Goal: Task Accomplishment & Management: Complete application form

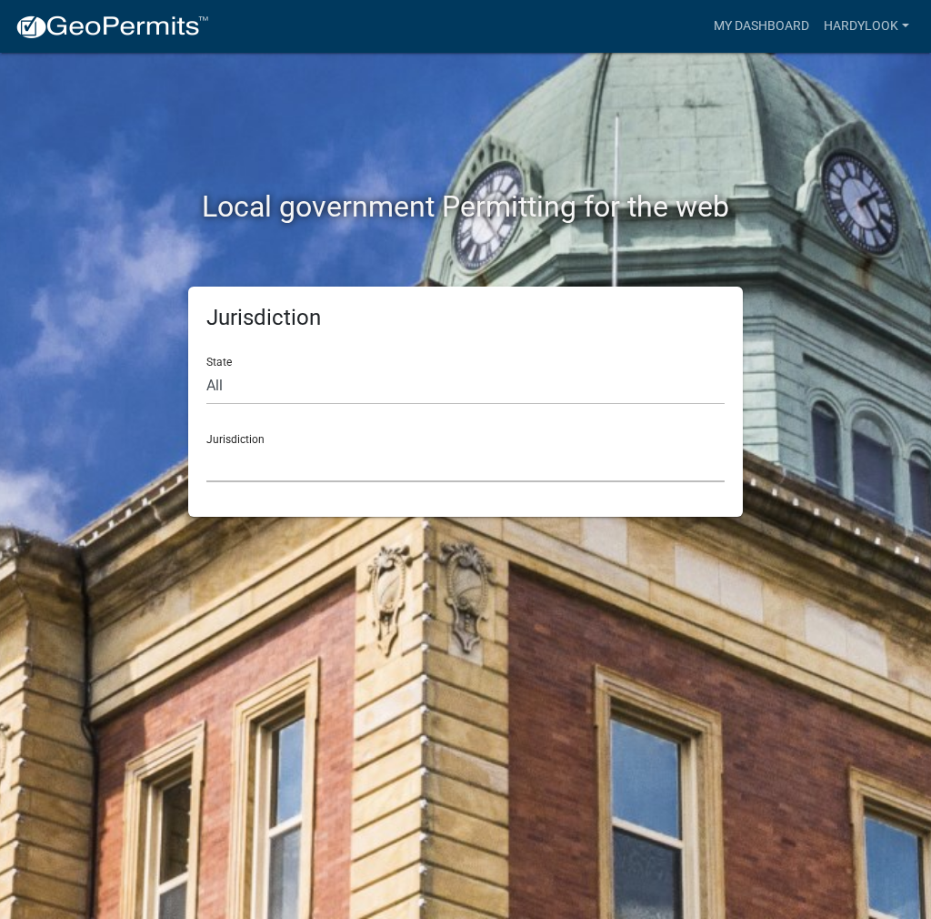
click at [398, 466] on select "[GEOGRAPHIC_DATA], [US_STATE] City of [GEOGRAPHIC_DATA], [US_STATE] [GEOGRAPHIC…" at bounding box center [465, 463] width 518 height 37
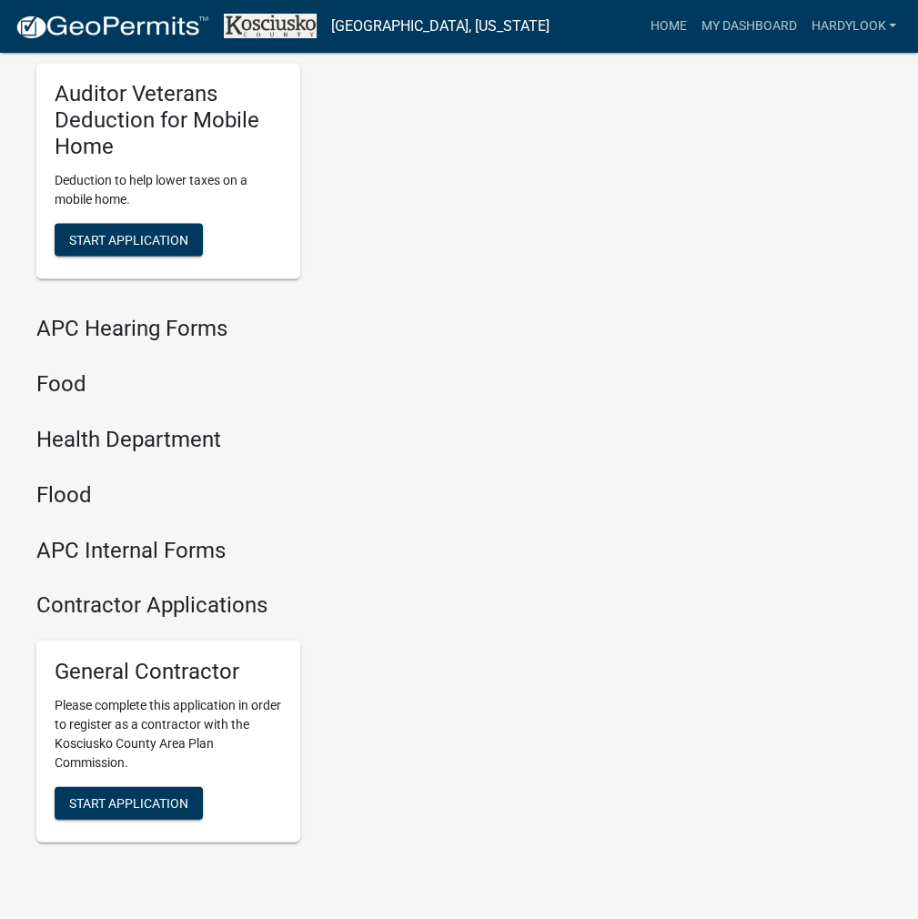
scroll to position [2212, 0]
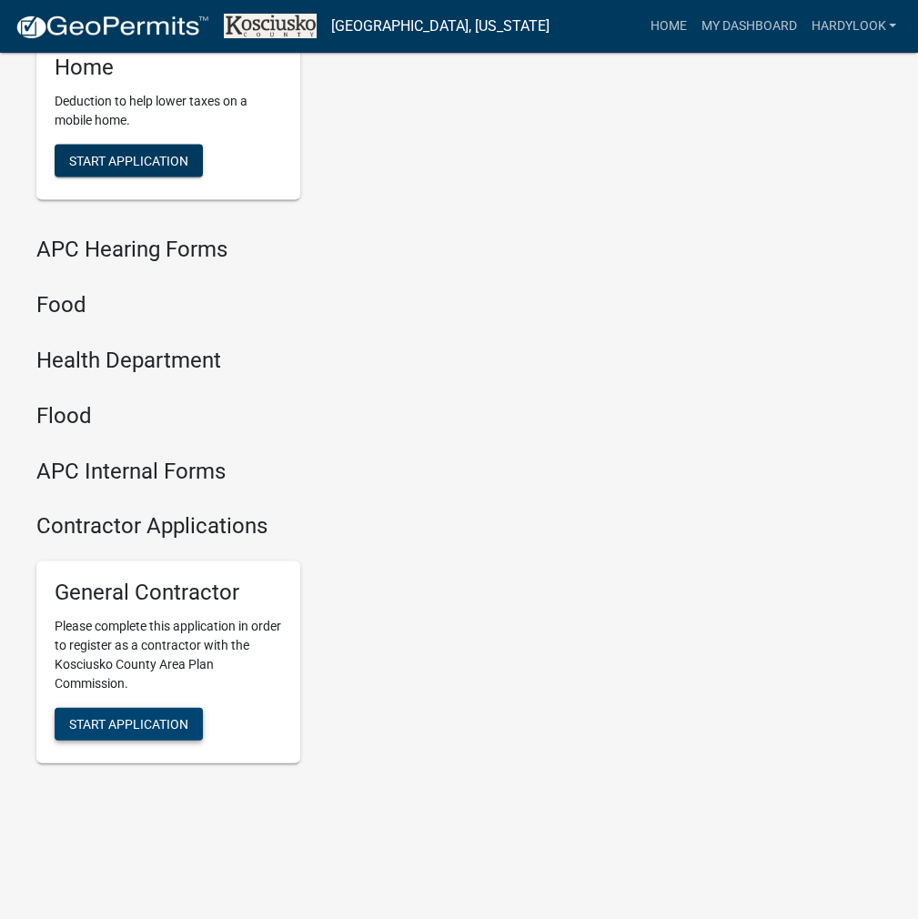
click at [135, 723] on span "Start Application" at bounding box center [128, 723] width 119 height 15
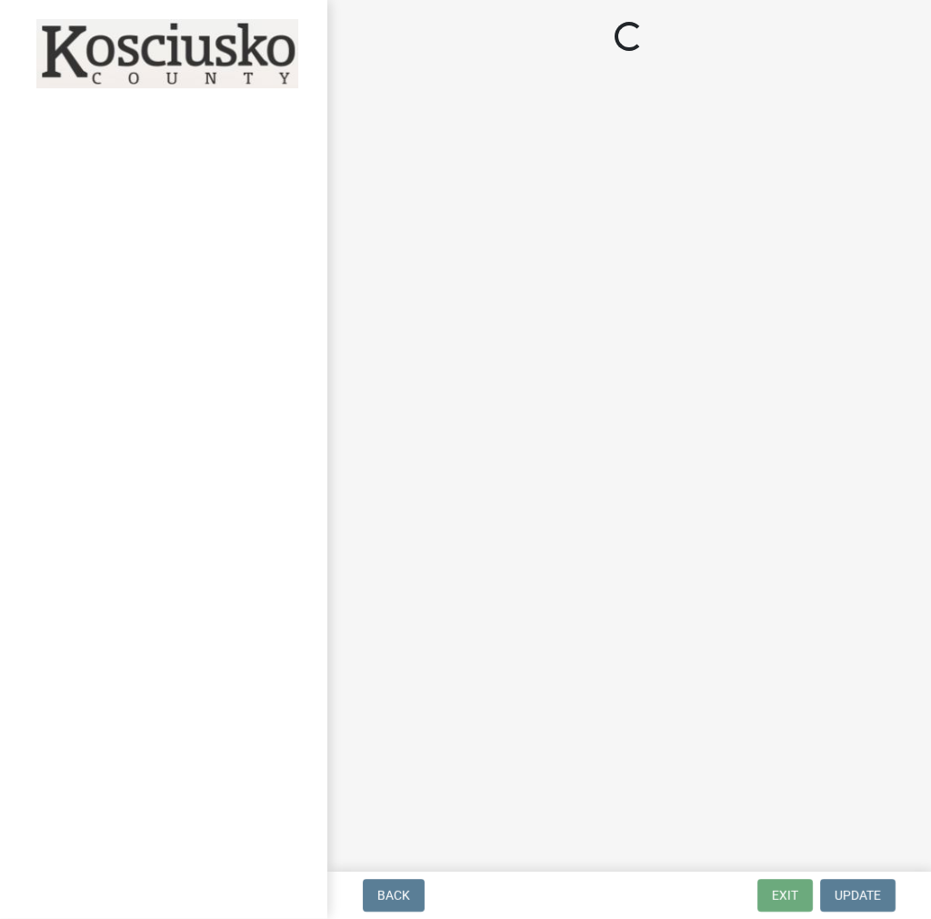
select select "In"
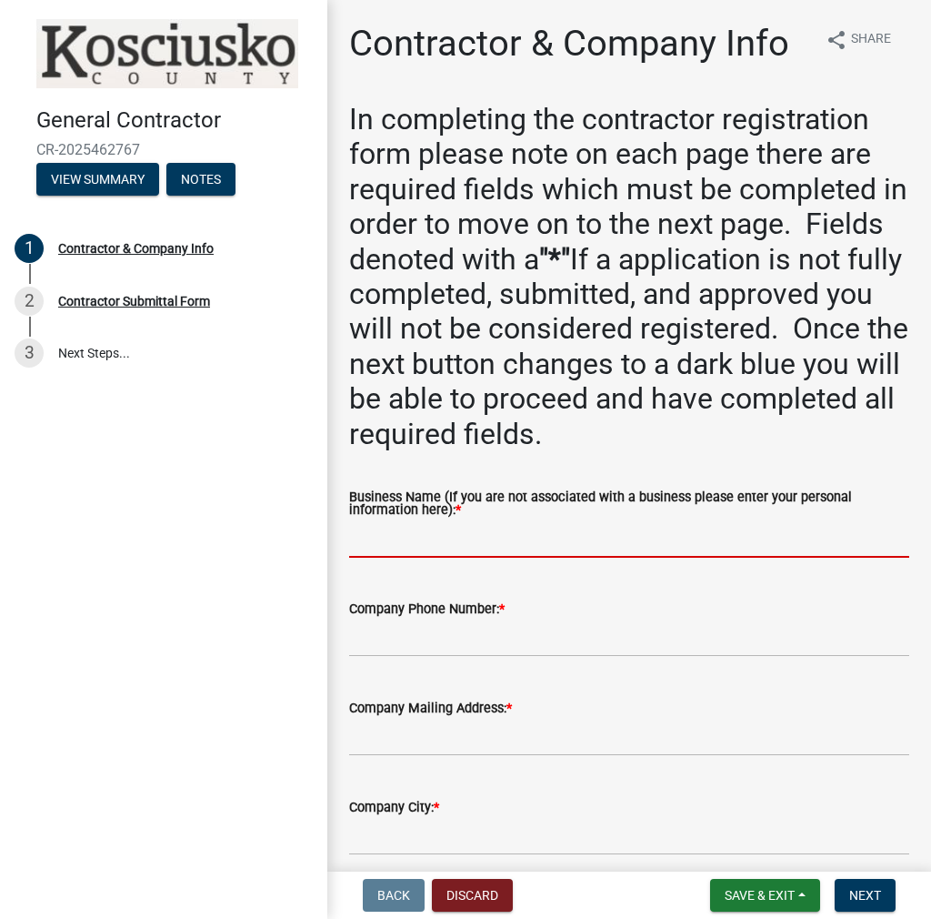
click at [426, 531] on input "Business Name (If you are not associated with a business please enter your pers…" at bounding box center [629, 538] width 560 height 37
type input "[PERSON_NAME] Look"
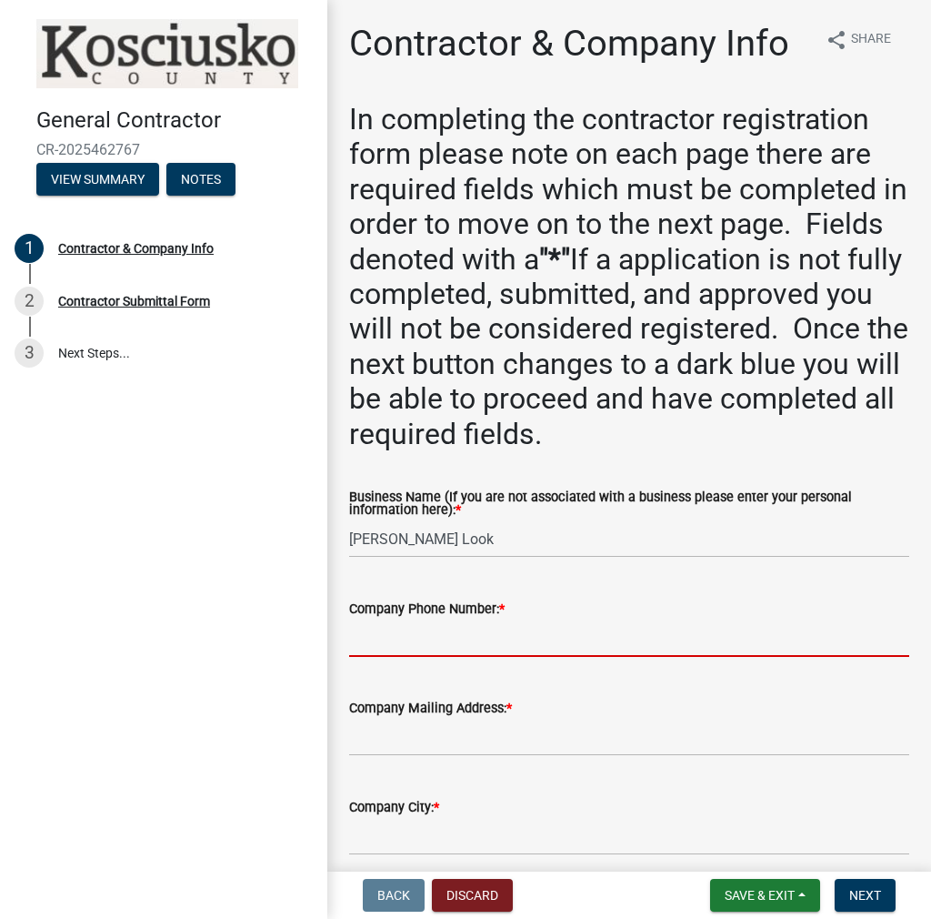
paste input "[PHONE_NUMBER]"
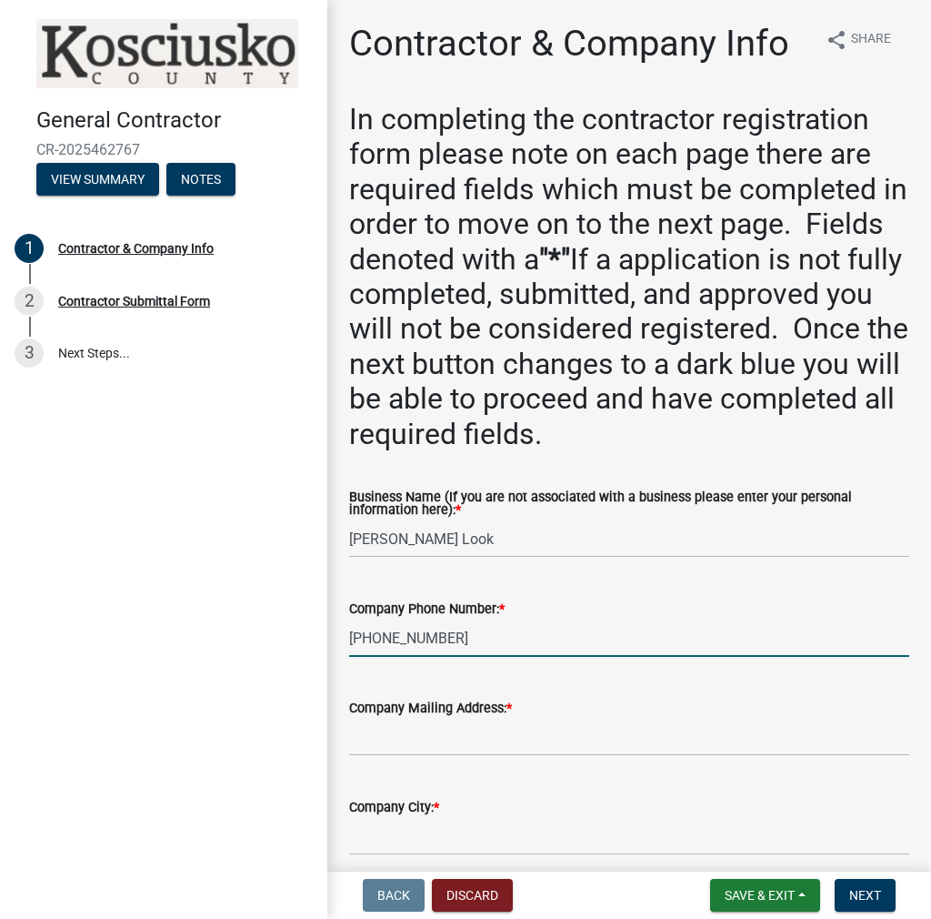
type input "[PHONE_NUMBER]"
click at [429, 740] on input "Company Mailing Address: *" at bounding box center [629, 737] width 560 height 37
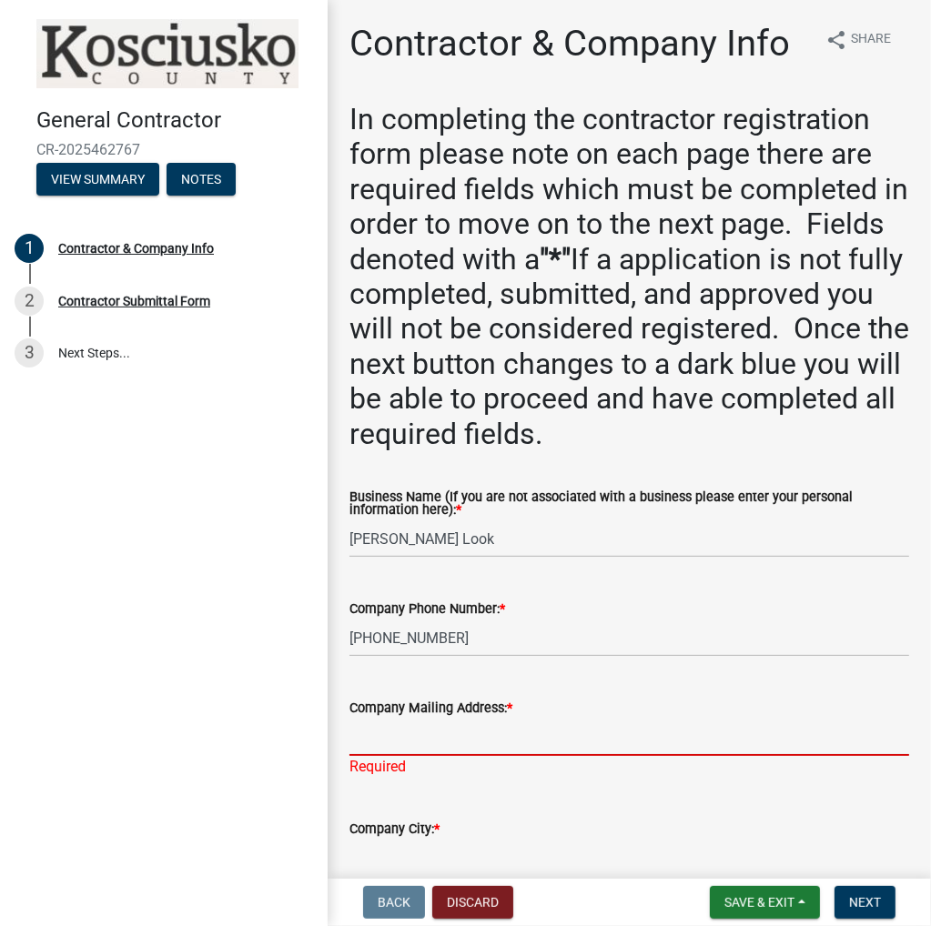
click at [455, 730] on input "Company Mailing Address: *" at bounding box center [628, 737] width 559 height 37
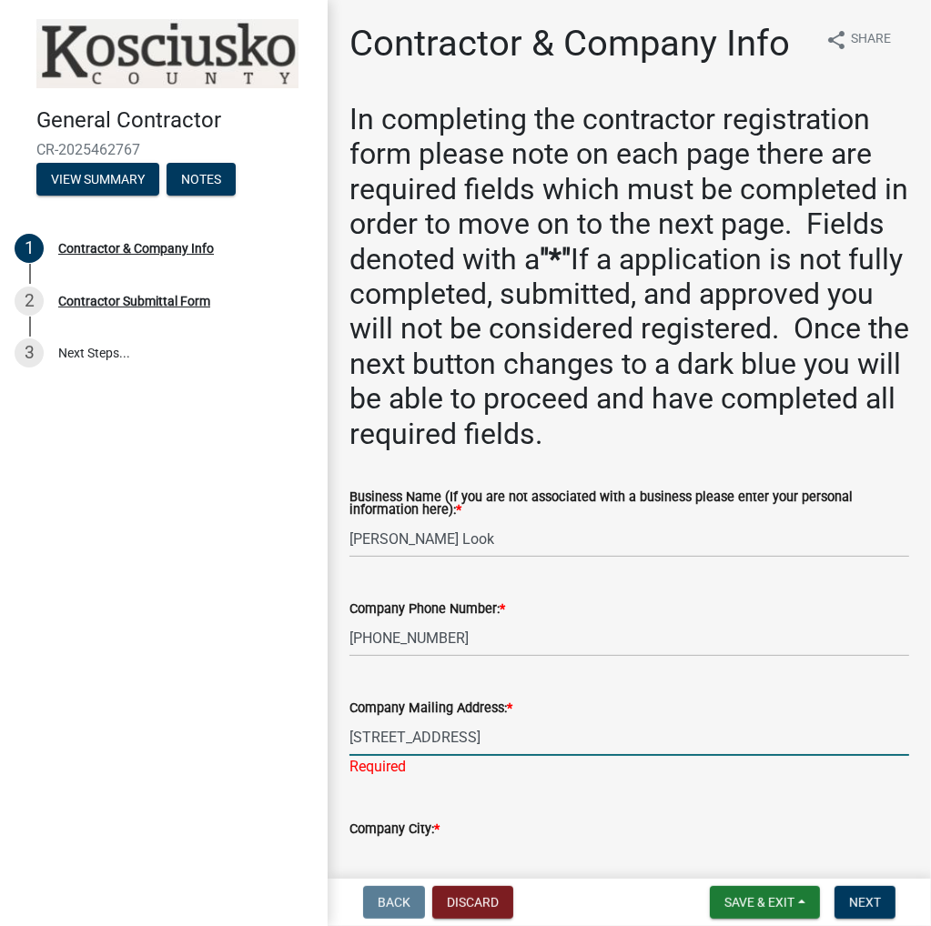
type input "[STREET_ADDRESS]"
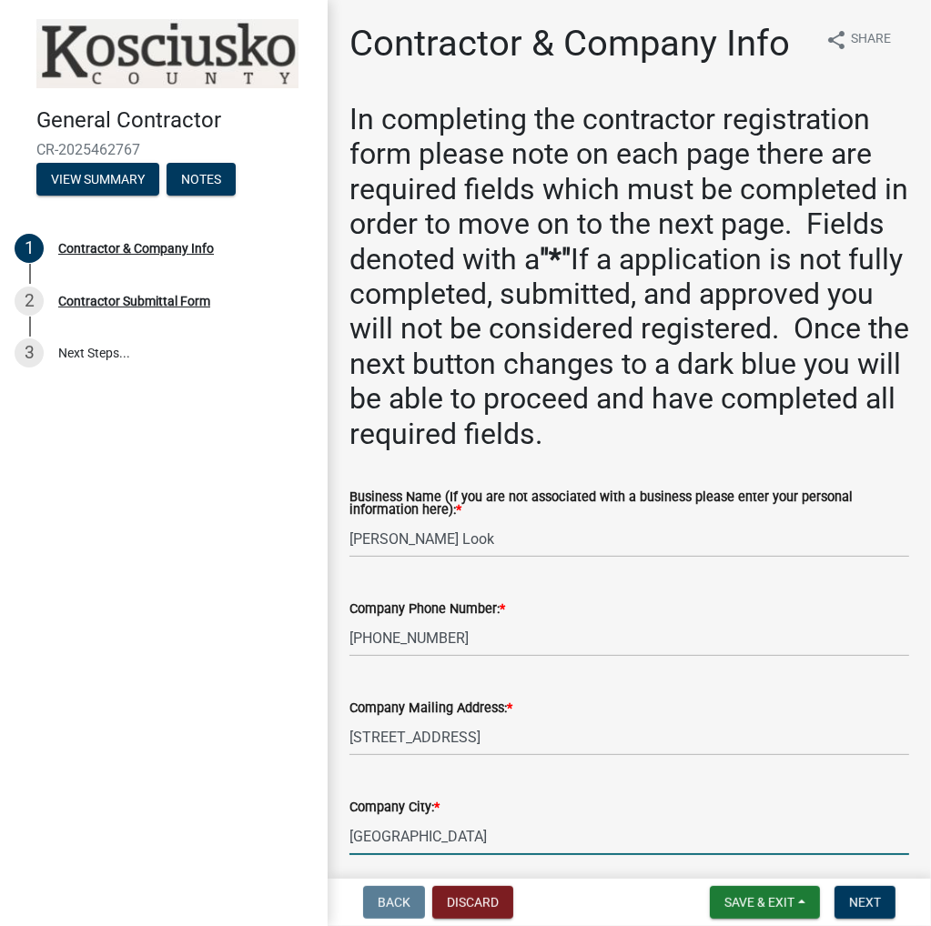
type input "[GEOGRAPHIC_DATA]"
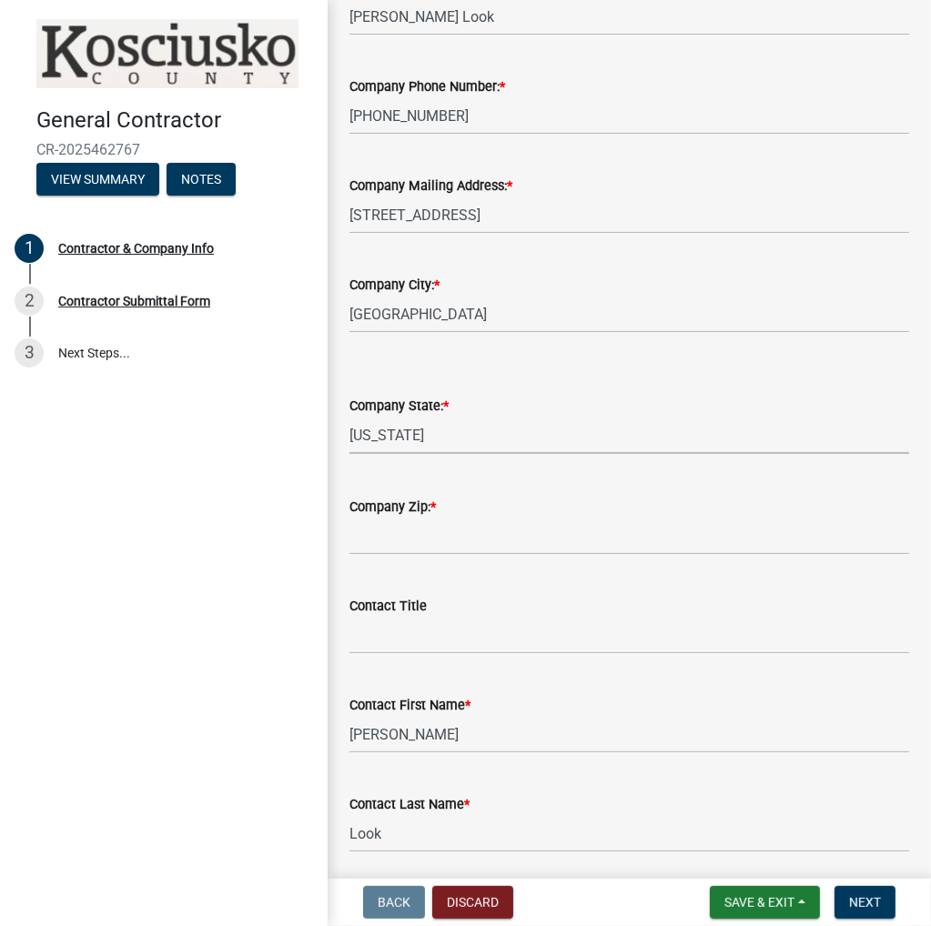
select select "IN"
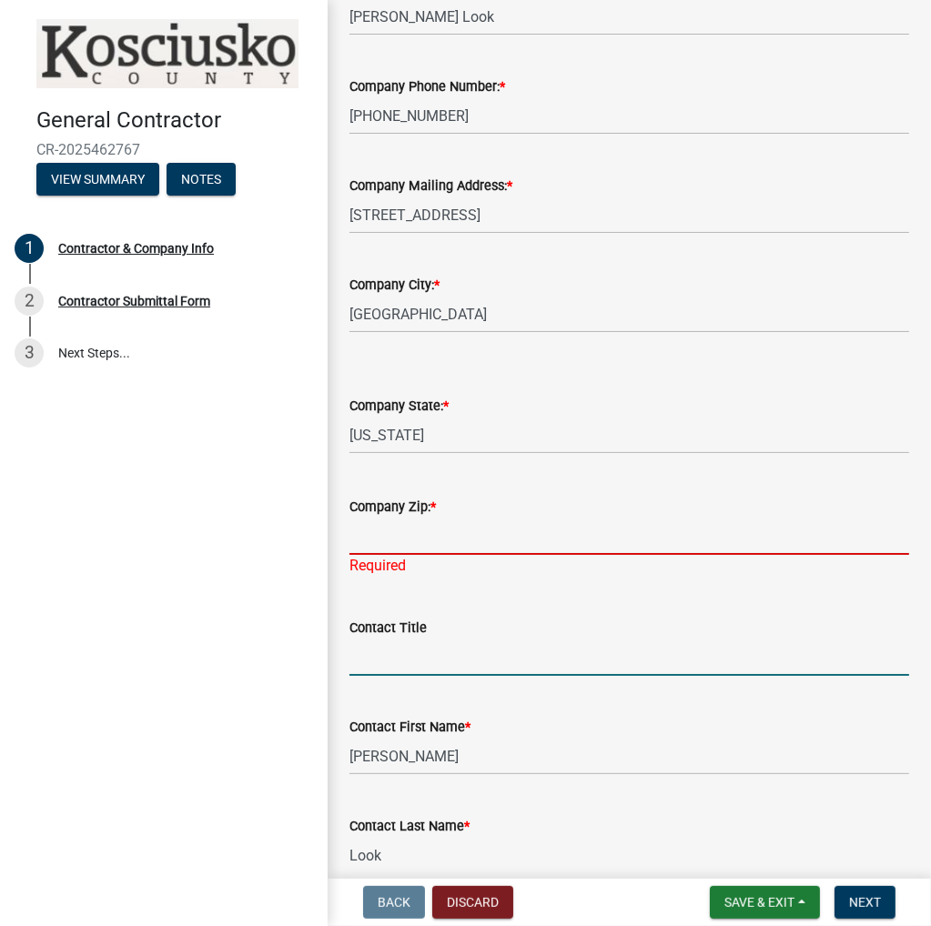
click at [418, 547] on input "Company Zip: *" at bounding box center [628, 536] width 559 height 37
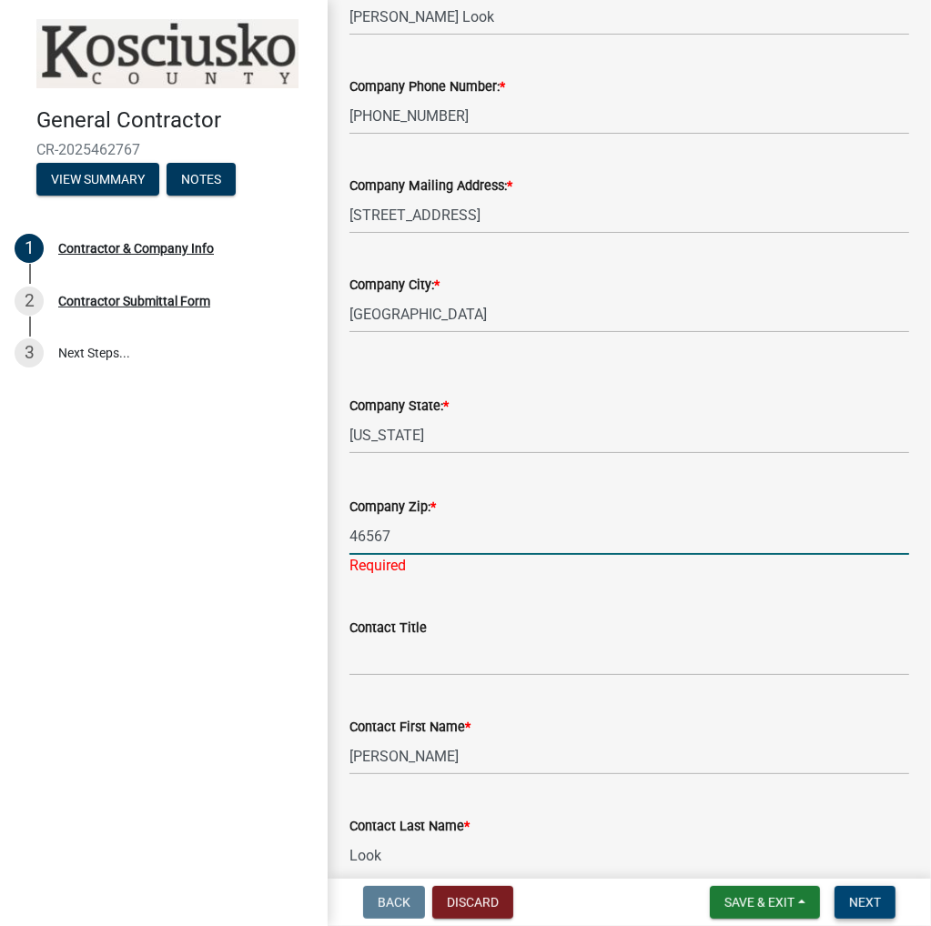
type input "46567"
click at [859, 899] on span "Next" at bounding box center [865, 902] width 32 height 15
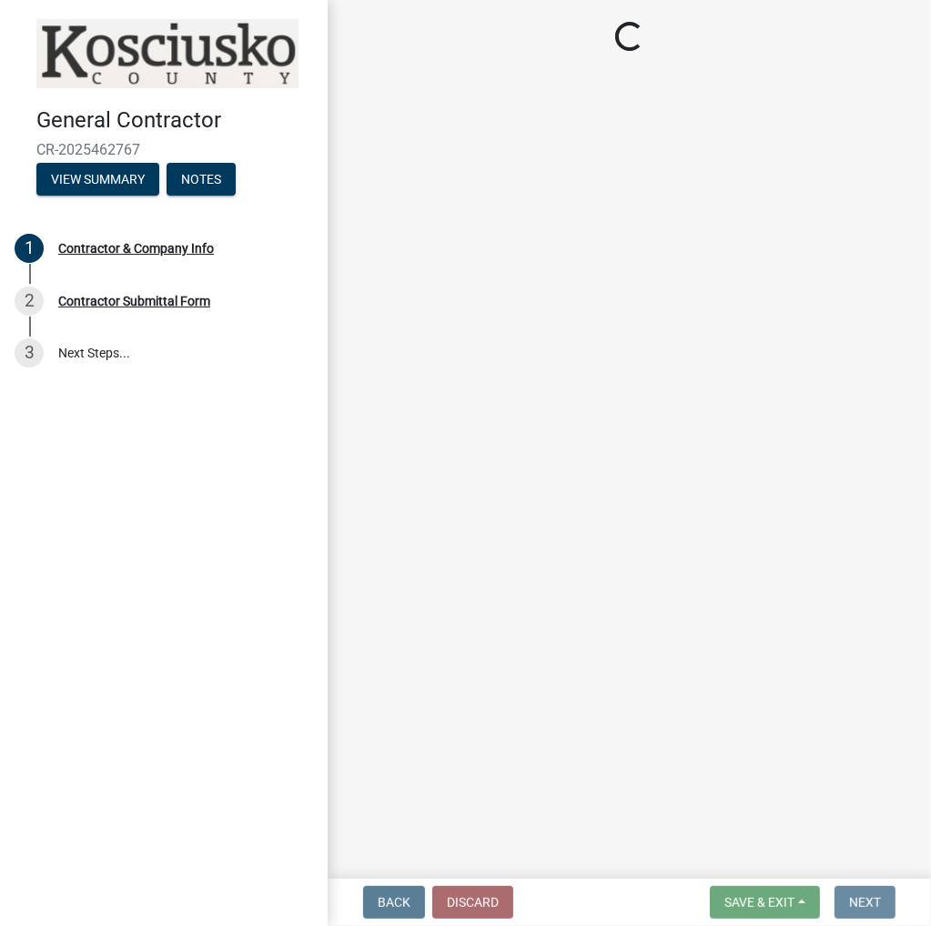
scroll to position [0, 0]
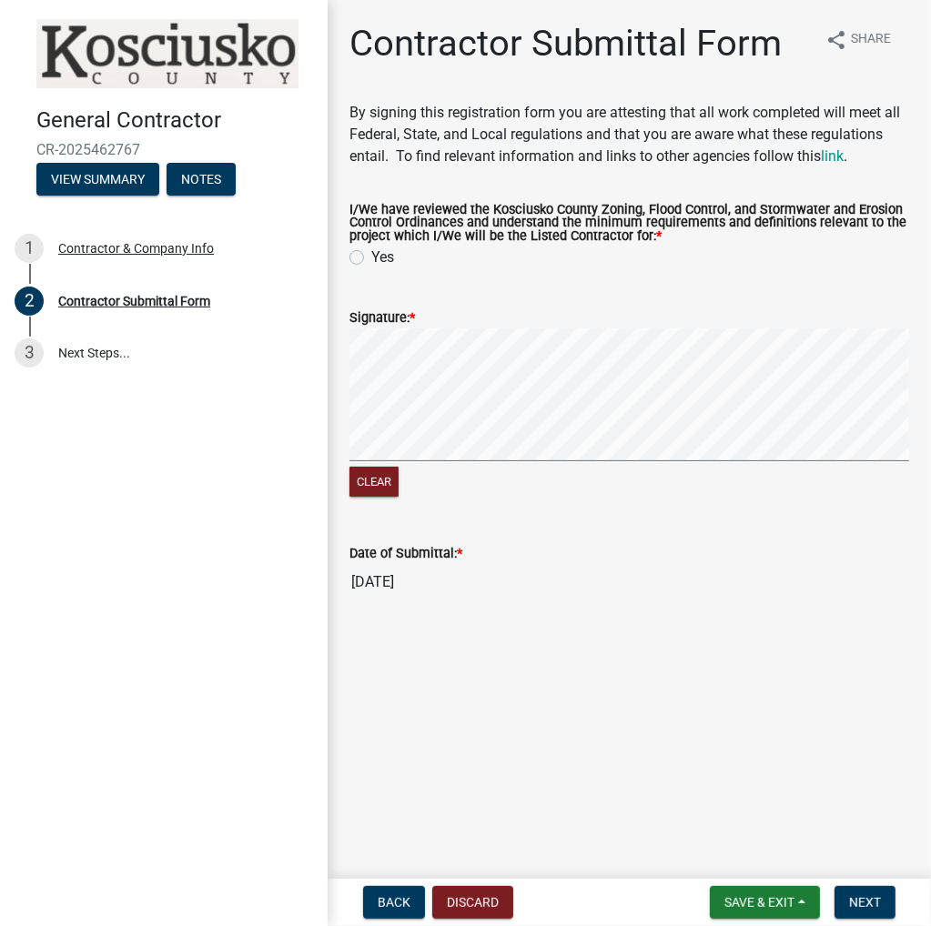
click at [371, 264] on label "Yes" at bounding box center [382, 258] width 23 height 22
click at [371, 258] on input "Yes" at bounding box center [377, 253] width 12 height 12
radio input "true"
click at [874, 900] on span "Next" at bounding box center [865, 902] width 32 height 15
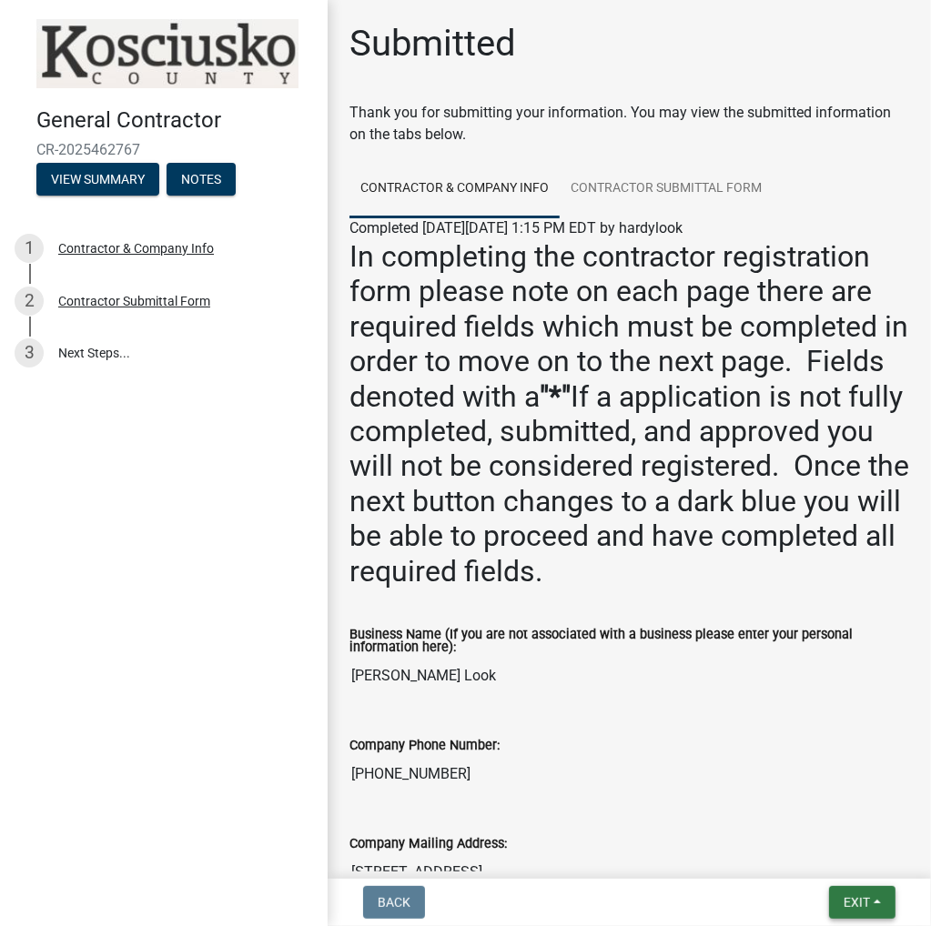
click at [881, 903] on button "Exit" at bounding box center [862, 902] width 66 height 33
click at [848, 870] on button "Save & Exit" at bounding box center [823, 855] width 146 height 44
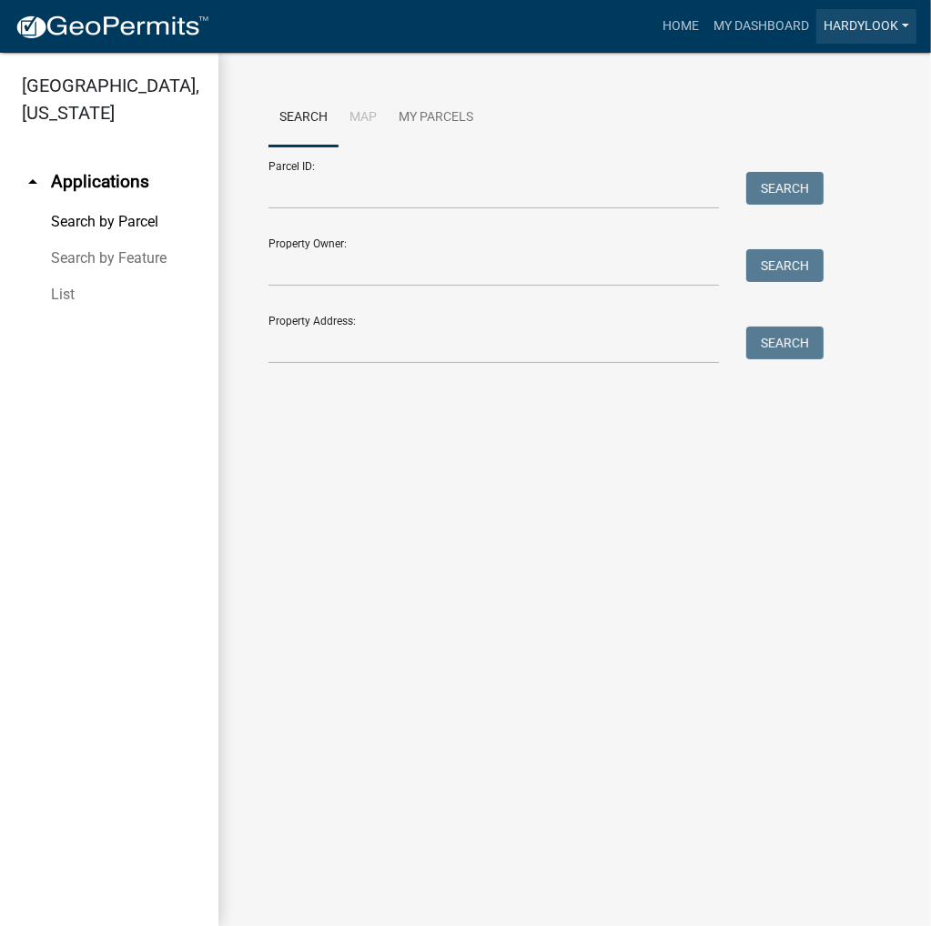
click at [891, 19] on link "hardylook" at bounding box center [866, 26] width 100 height 35
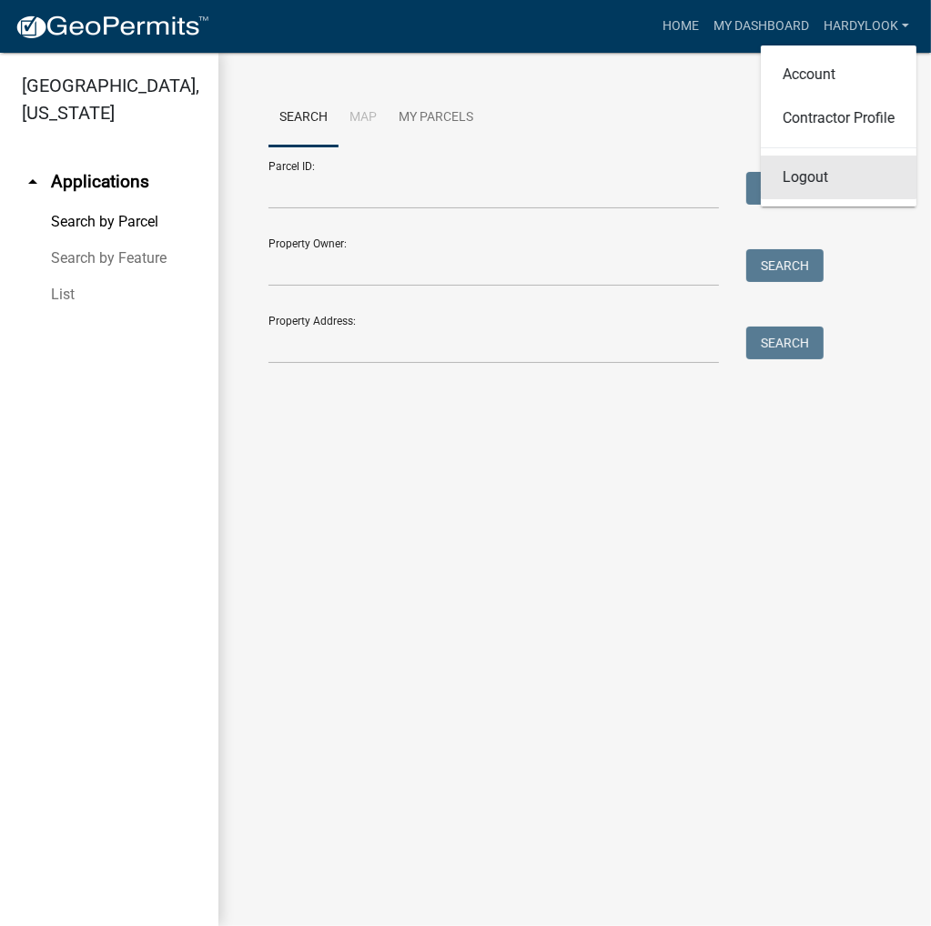
drag, startPoint x: 844, startPoint y: 171, endPoint x: 840, endPoint y: 161, distance: 10.6
click at [844, 171] on link "Logout" at bounding box center [838, 178] width 156 height 44
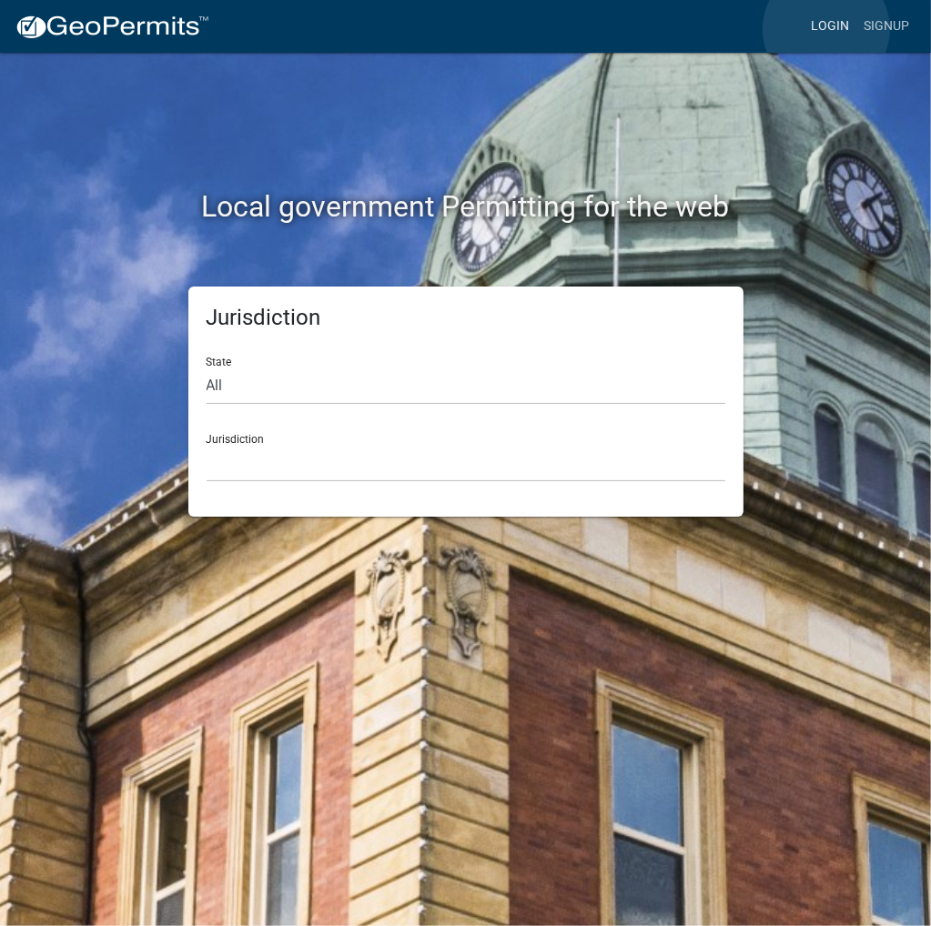
click at [826, 29] on link "Login" at bounding box center [829, 26] width 53 height 35
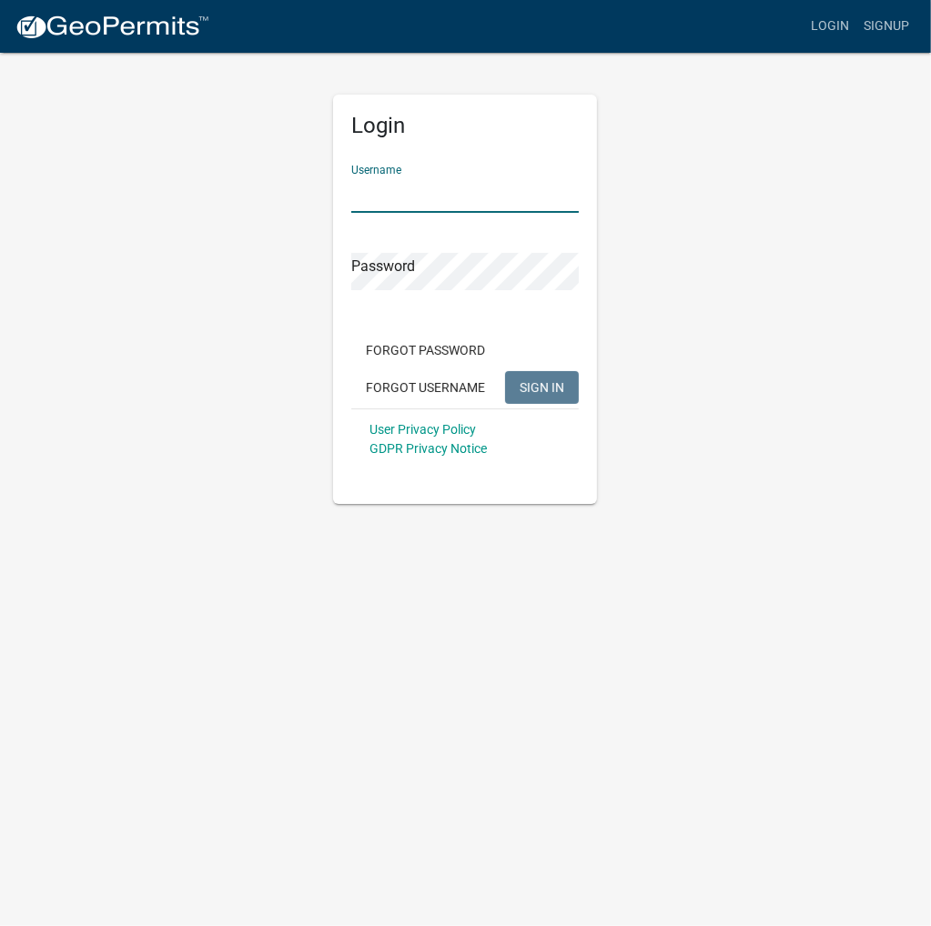
click at [433, 188] on input "Username" at bounding box center [464, 194] width 227 height 37
type input "kosplanning"
click at [505, 371] on button "SIGN IN" at bounding box center [542, 387] width 74 height 33
